Goal: Transaction & Acquisition: Book appointment/travel/reservation

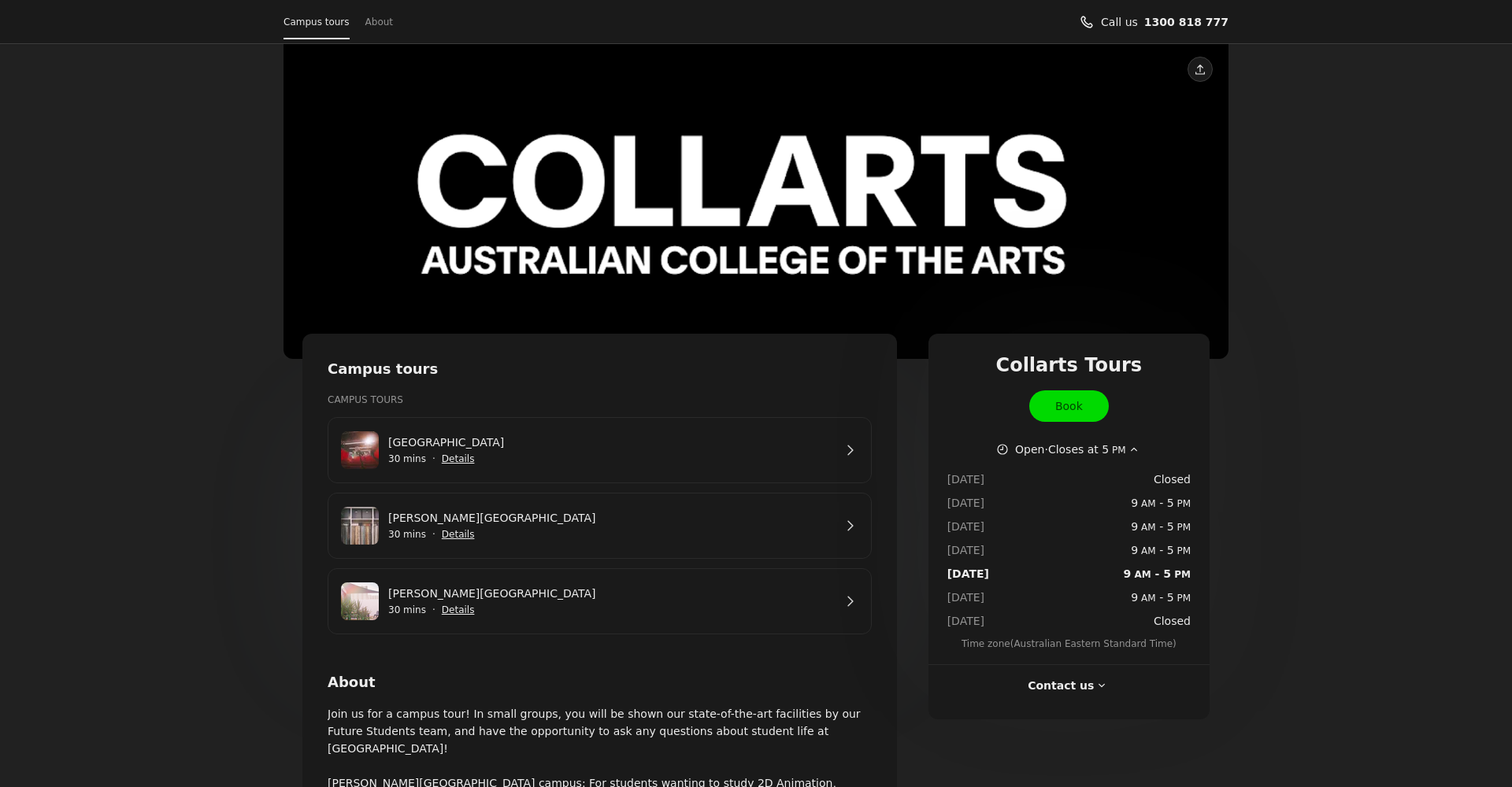
click at [452, 612] on span "Show details for George St Campus" at bounding box center [458, 610] width 35 height 35
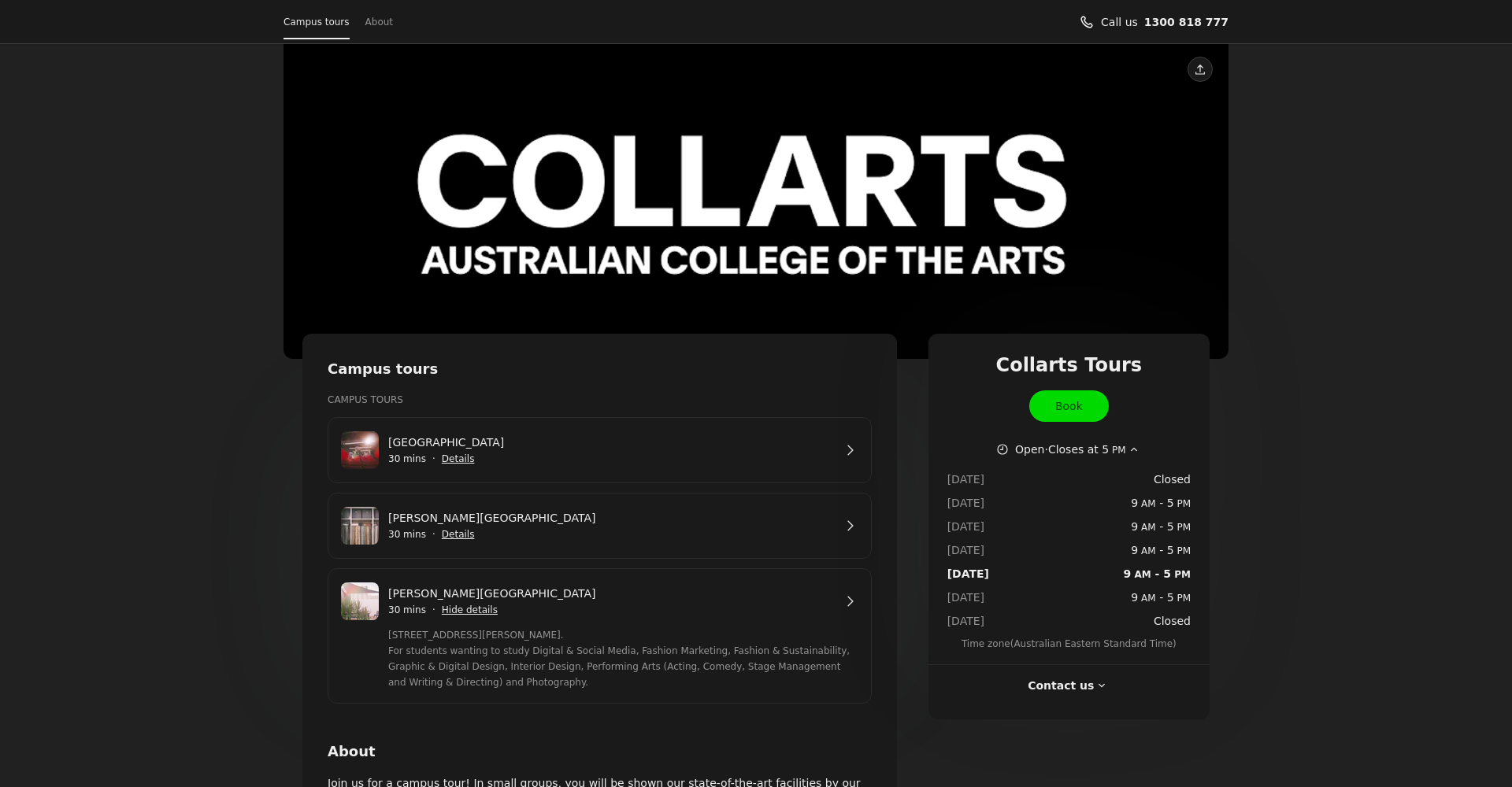
click at [833, 598] on link "[PERSON_NAME][GEOGRAPHIC_DATA]" at bounding box center [610, 593] width 445 height 17
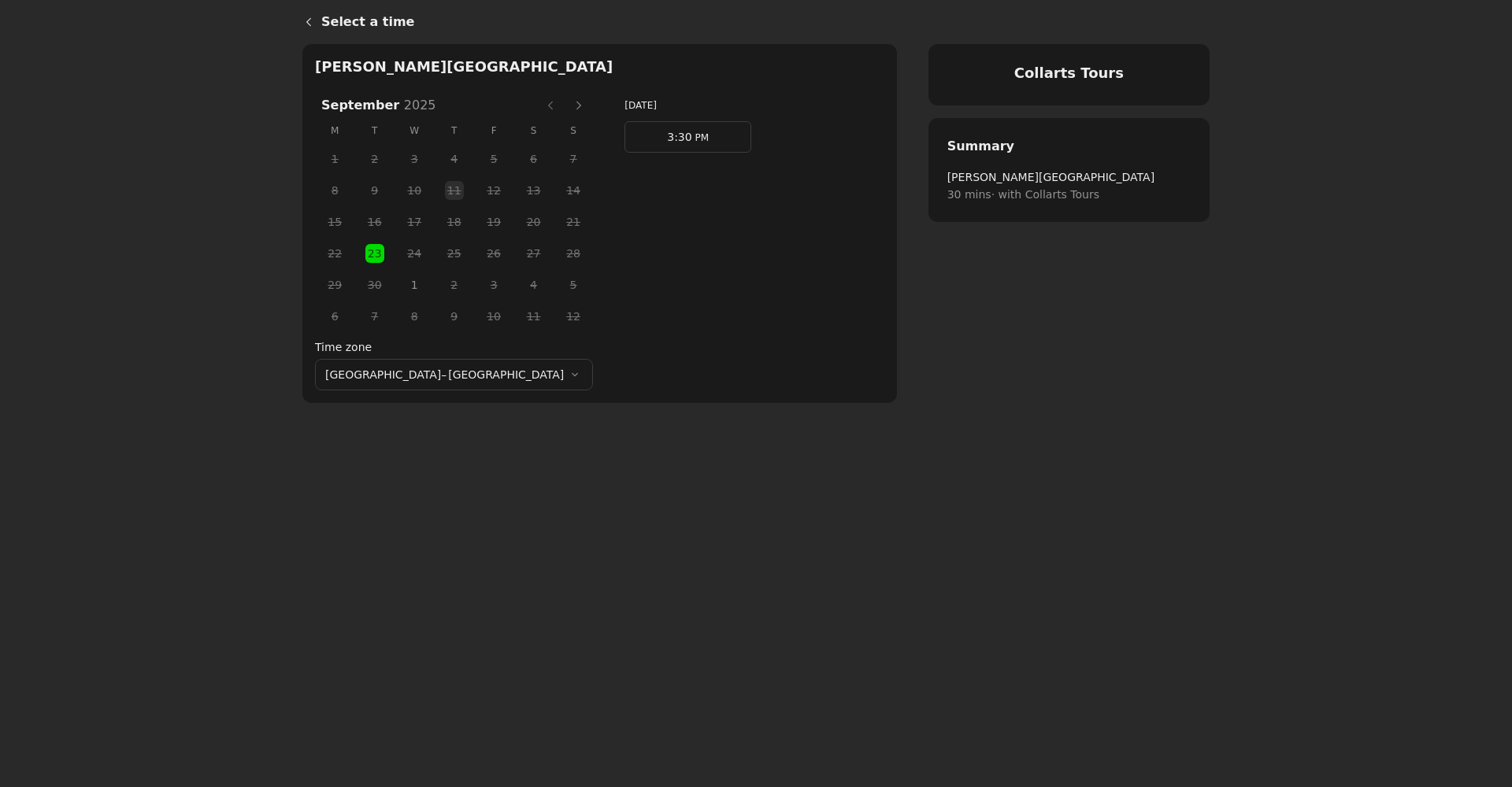
click at [667, 141] on span "3:30" at bounding box center [678, 137] width 24 height 12
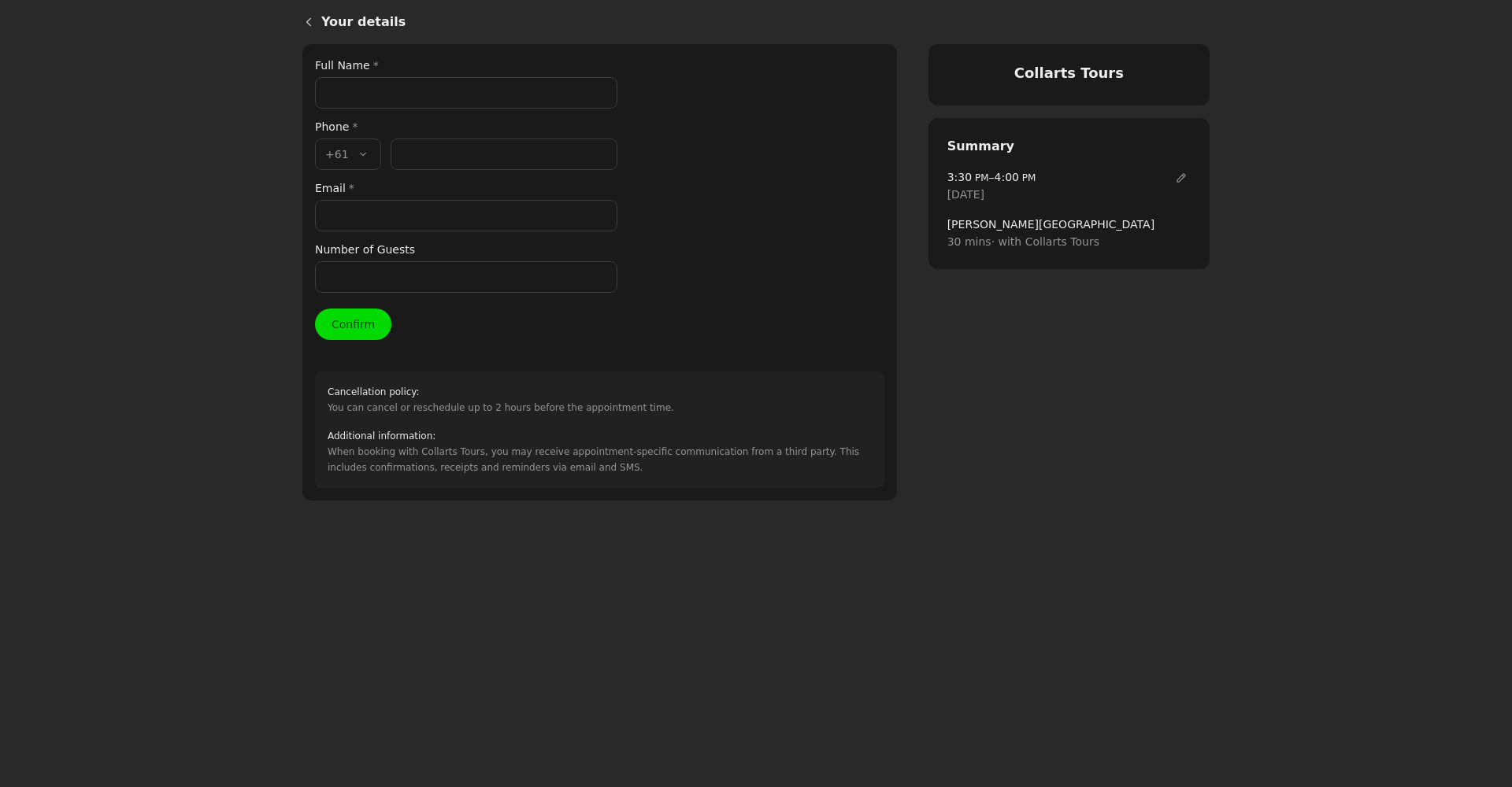
paste input "456 687 680"
type input "456 687 680"
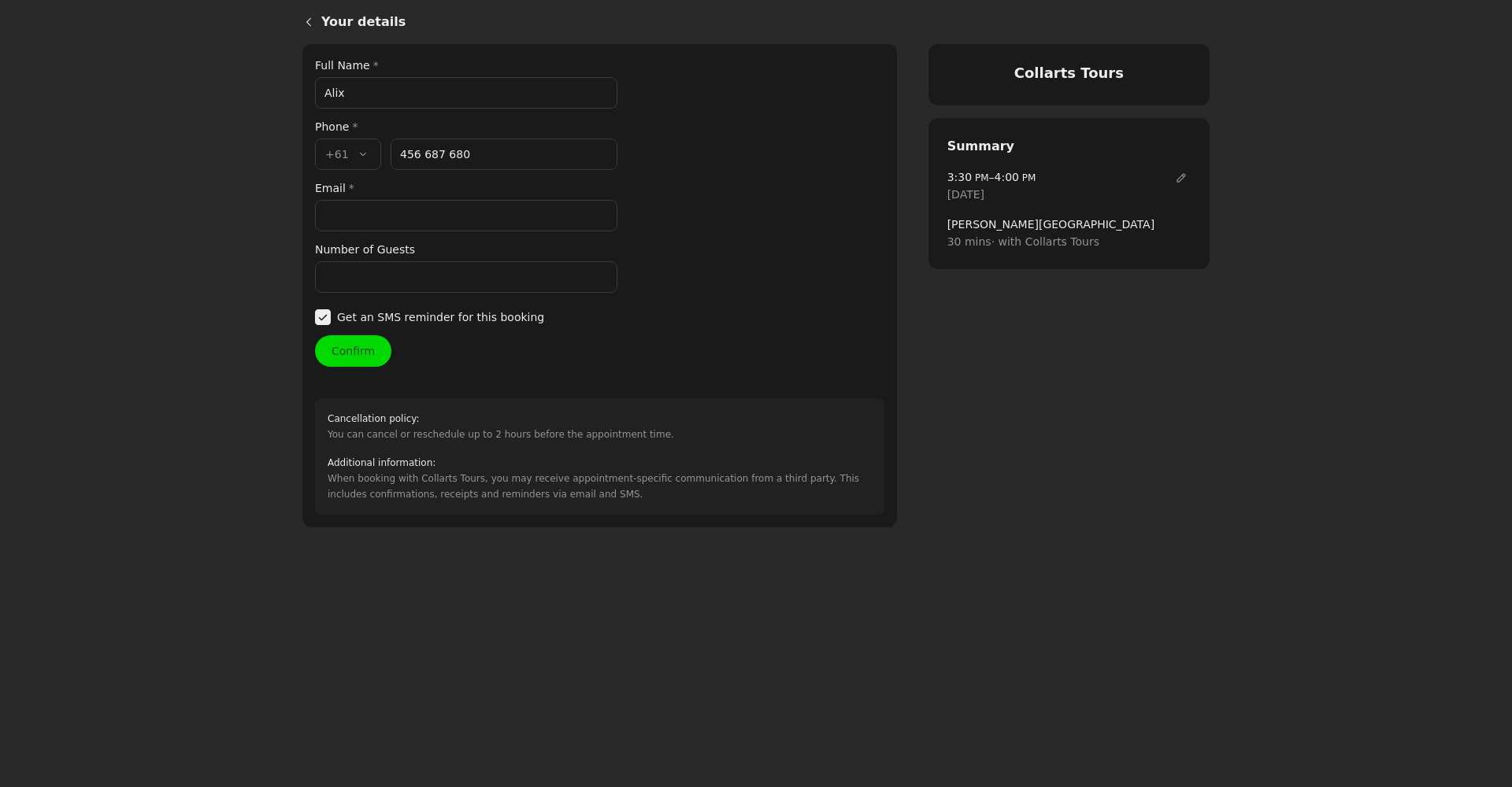
click at [449, 87] on input "Alix" at bounding box center [465, 93] width 302 height 31
type input "[PERSON_NAME]"
paste input "[PERSON_NAME][EMAIL_ADDRESS][DOMAIN_NAME]"
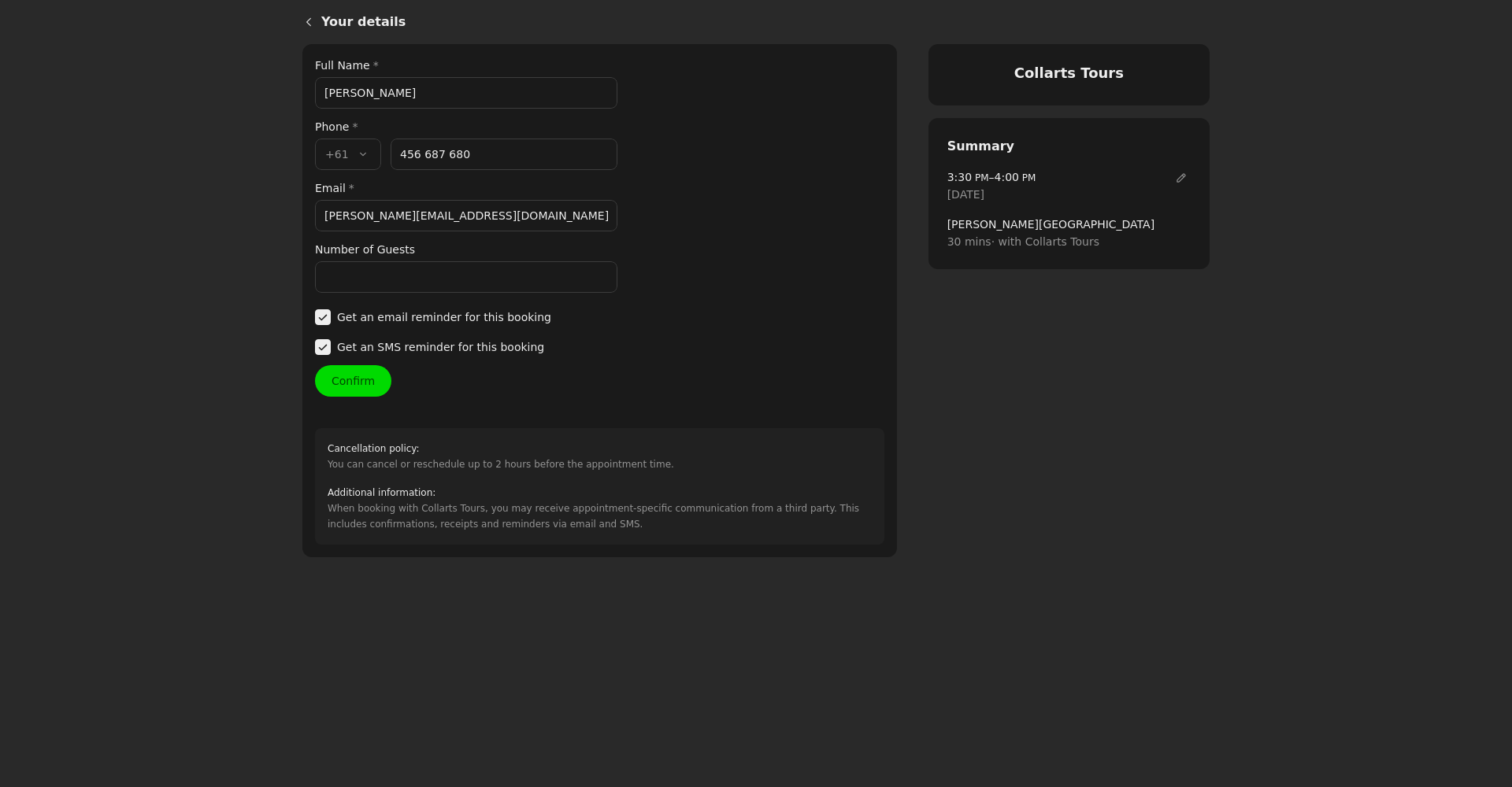
type input "[PERSON_NAME][EMAIL_ADDRESS][DOMAIN_NAME]"
click at [415, 272] on input "Number of Guests" at bounding box center [465, 276] width 302 height 31
type input "1"
click at [347, 382] on button "Confirm" at bounding box center [353, 381] width 77 height 31
